Goal: Navigation & Orientation: Find specific page/section

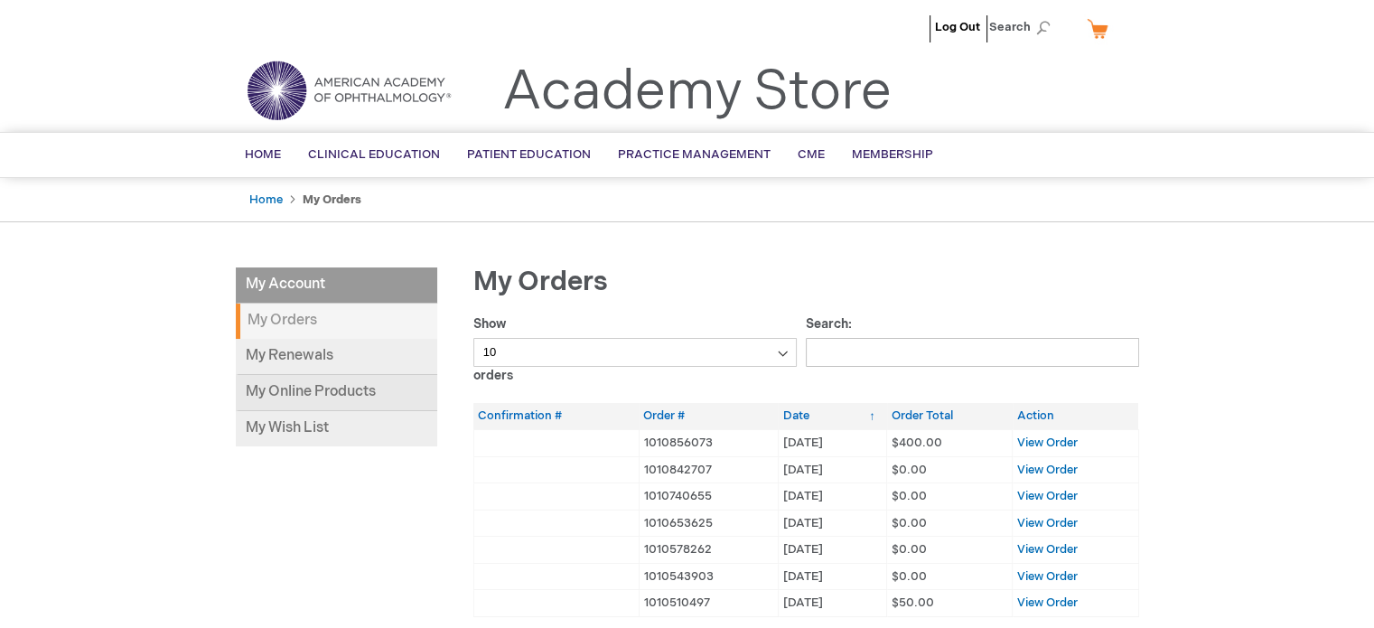
click at [328, 390] on link "My Online Products" at bounding box center [336, 393] width 201 height 36
click at [282, 357] on link "My Renewals" at bounding box center [336, 357] width 201 height 36
click at [345, 384] on link "My Online Products" at bounding box center [336, 393] width 201 height 36
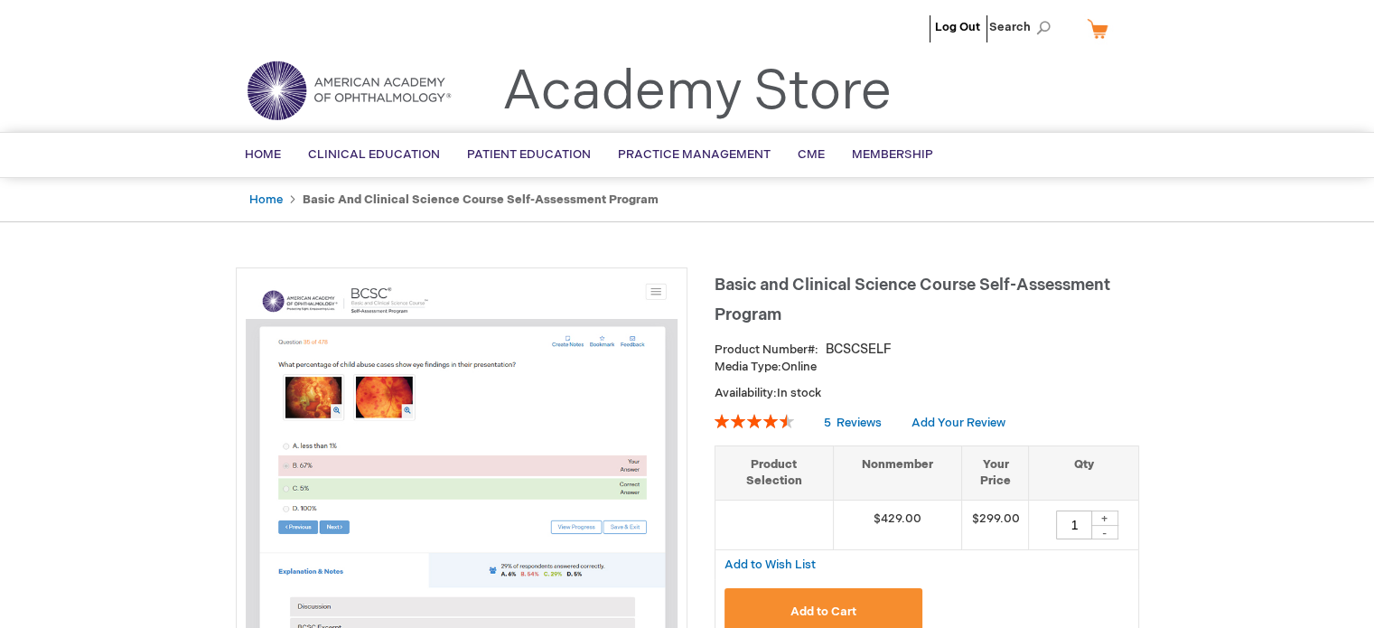
click at [264, 78] on img at bounding box center [348, 90] width 217 height 65
click at [883, 155] on span "Membership" at bounding box center [892, 154] width 81 height 14
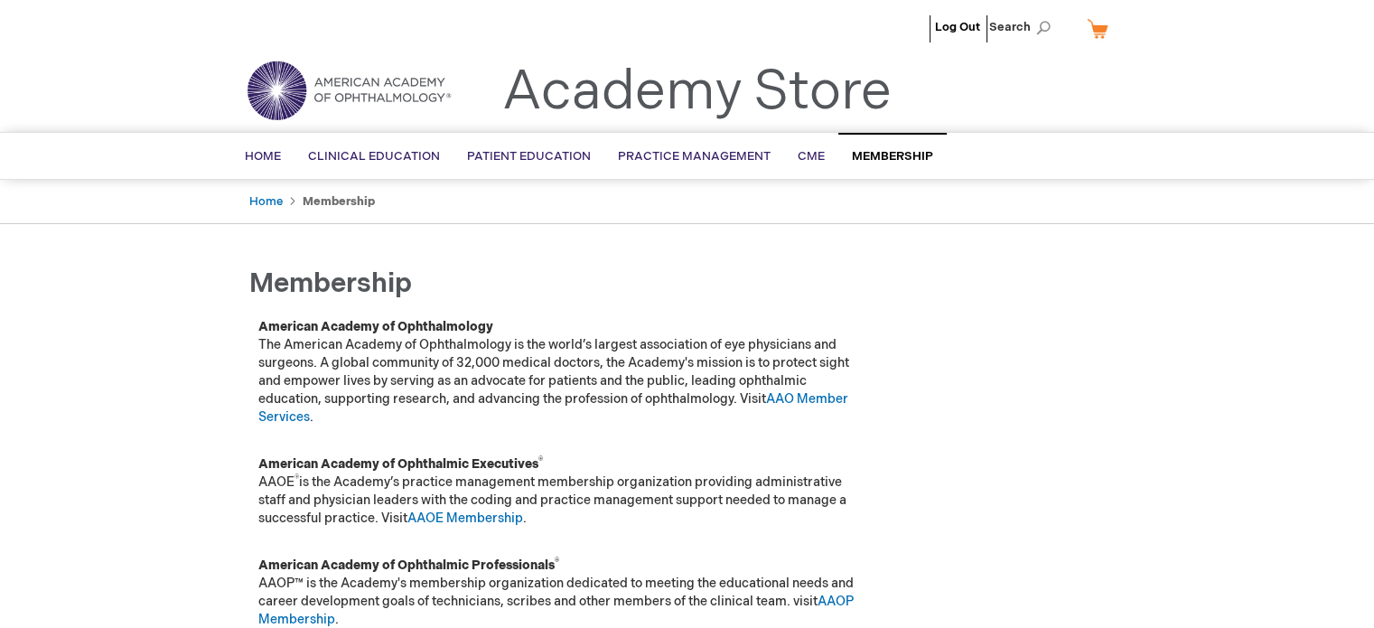
click at [289, 87] on img at bounding box center [348, 90] width 217 height 65
